Goal: Task Accomplishment & Management: Manage account settings

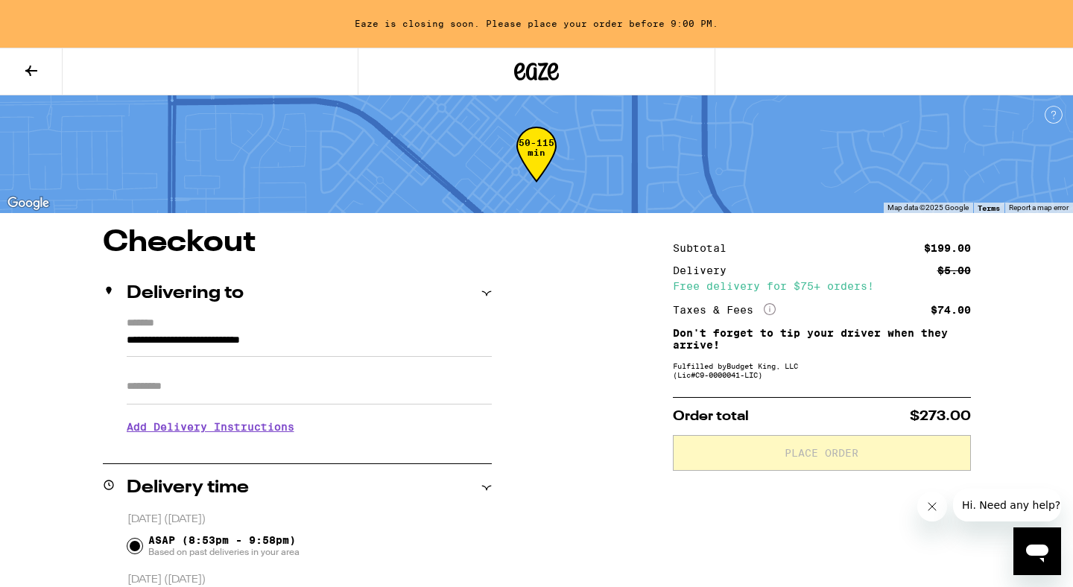
click at [25, 81] on button at bounding box center [31, 71] width 63 height 47
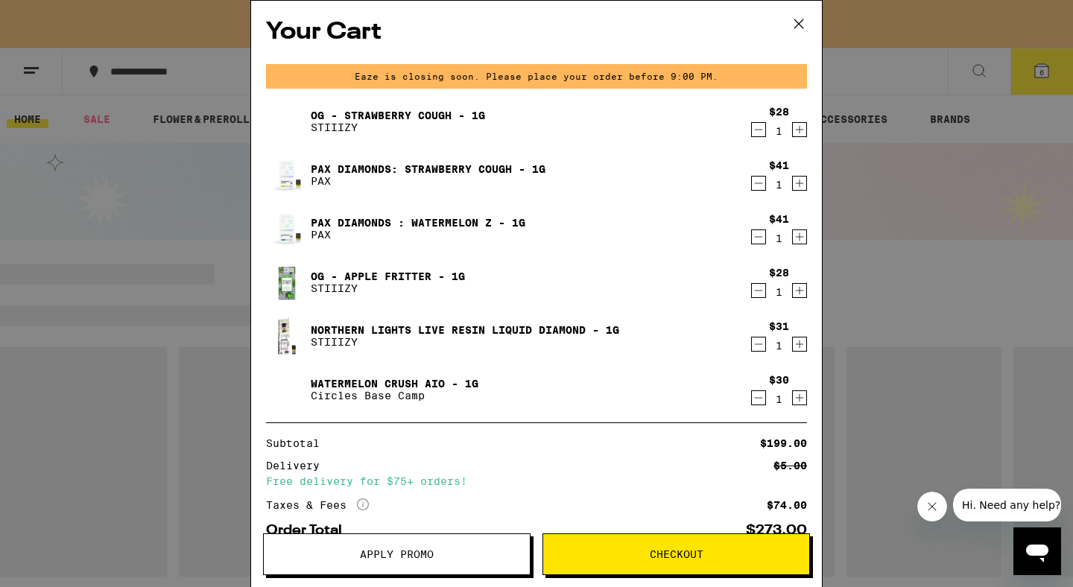
click at [133, 91] on div "Your Cart Eaze is closing soon. Please place your order before 9:00 PM. OG - St…" at bounding box center [536, 293] width 1073 height 587
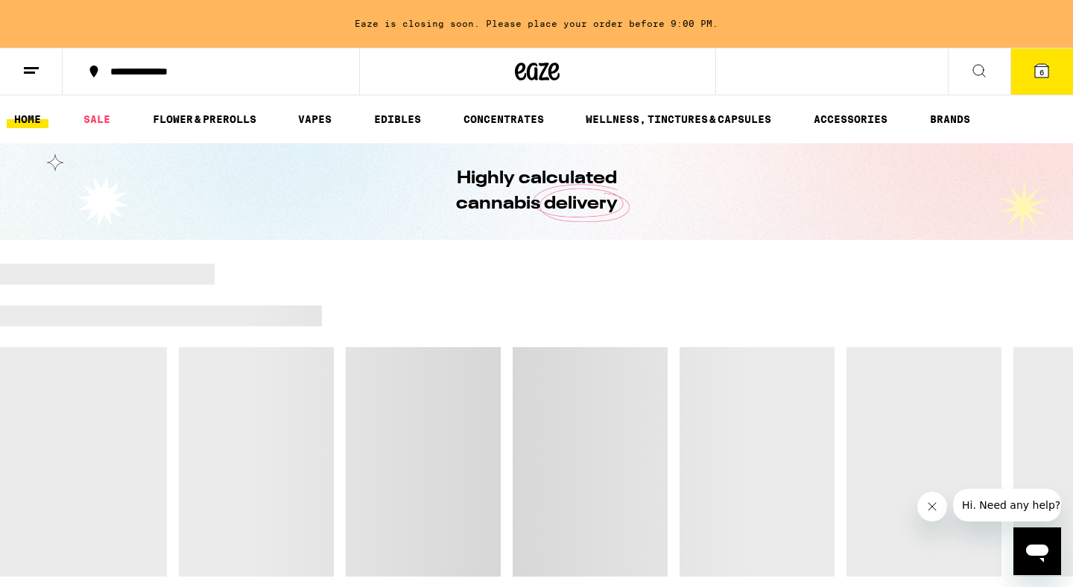
click at [19, 77] on button at bounding box center [31, 71] width 63 height 47
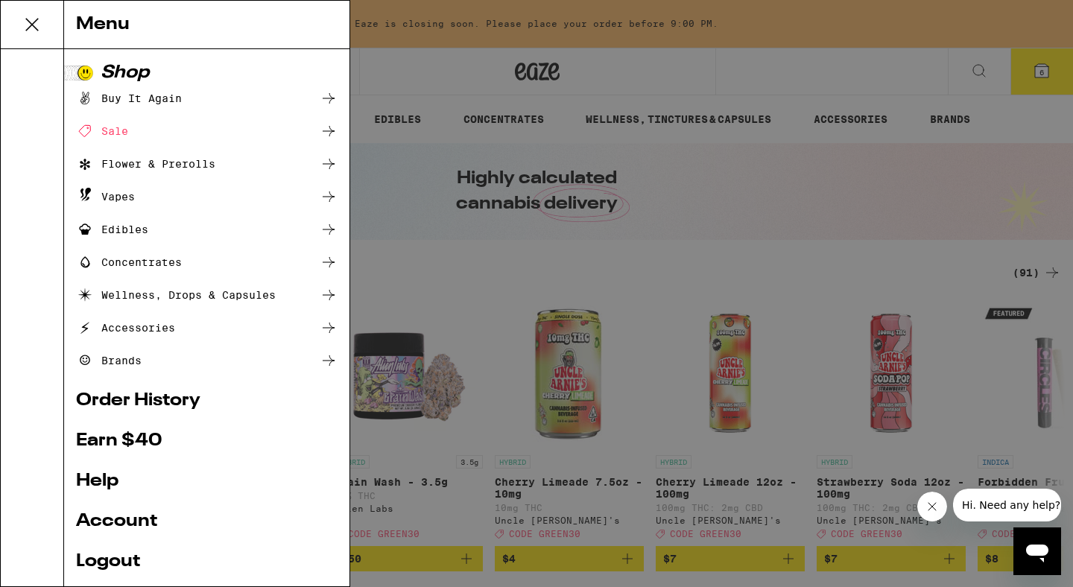
click at [171, 403] on link "Order History" at bounding box center [206, 401] width 261 height 18
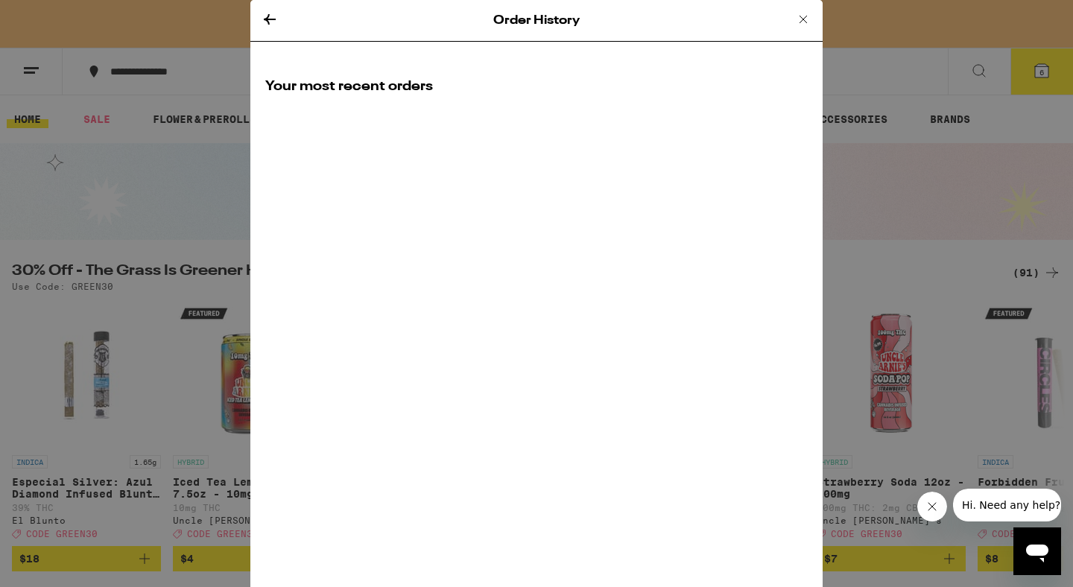
click at [263, 19] on icon at bounding box center [270, 19] width 18 height 18
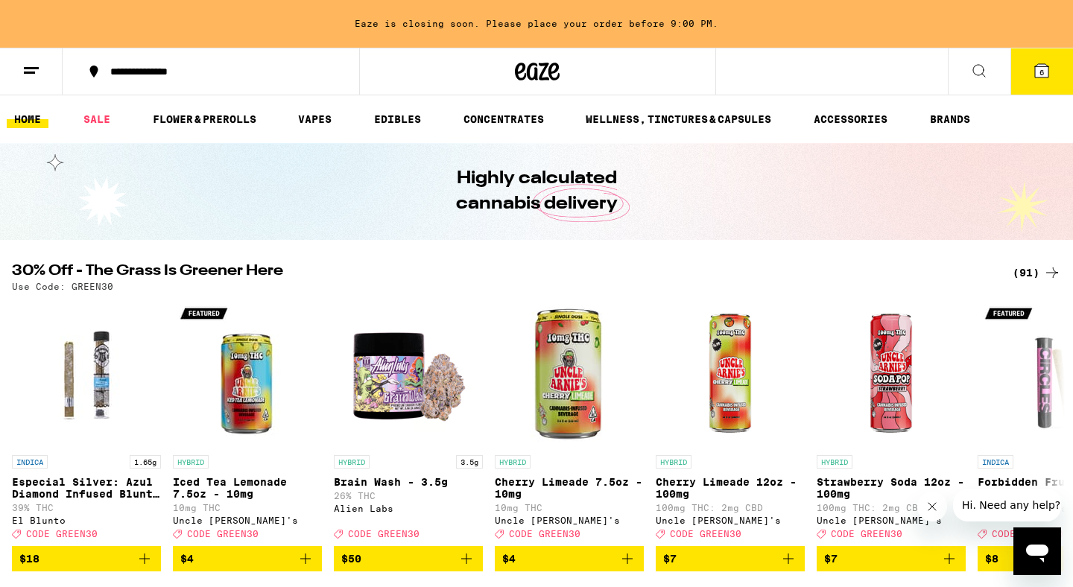
click at [20, 76] on button at bounding box center [31, 71] width 63 height 47
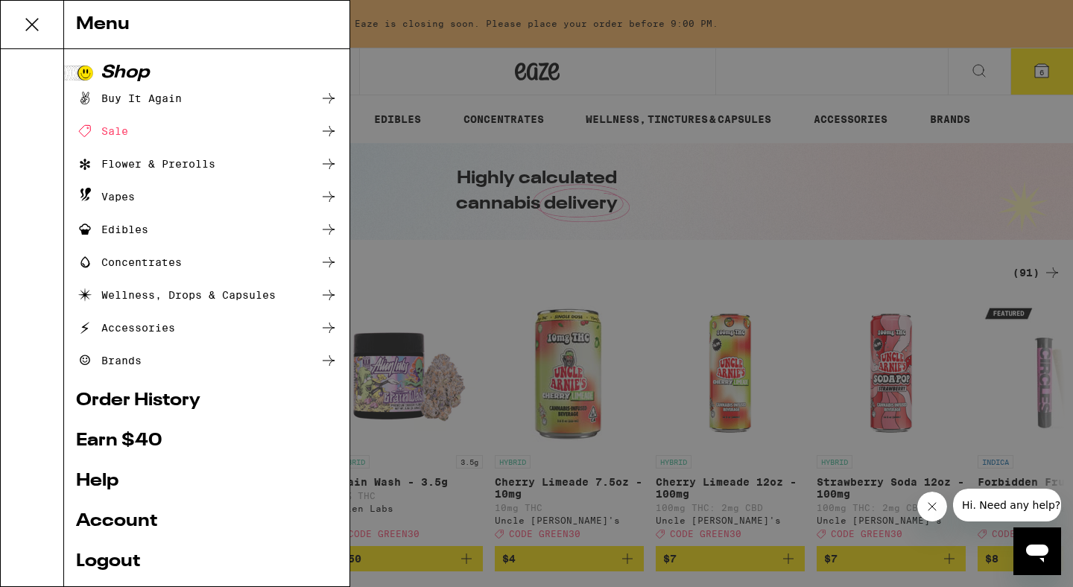
click at [162, 404] on link "Order History" at bounding box center [206, 401] width 261 height 18
